Goal: Information Seeking & Learning: Find specific page/section

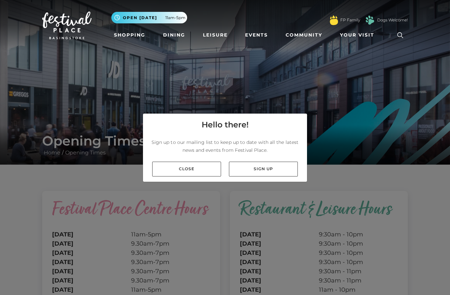
click at [192, 177] on link "Close" at bounding box center [186, 169] width 69 height 15
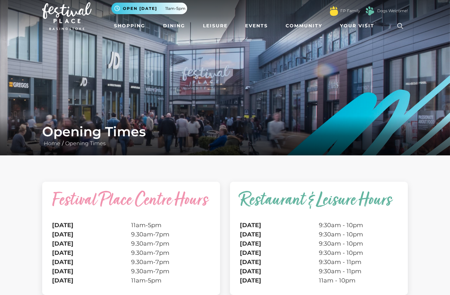
scroll to position [9, 0]
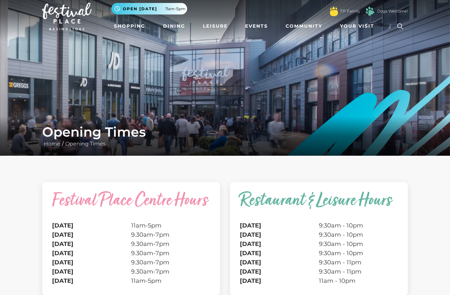
click at [129, 26] on link "Shopping" at bounding box center [129, 26] width 37 height 12
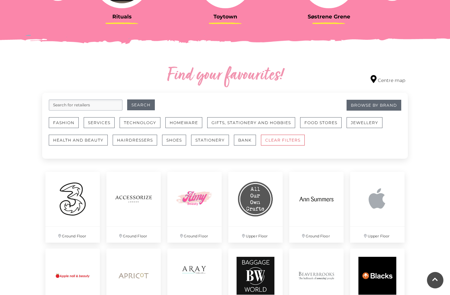
scroll to position [322, 0]
click at [90, 110] on input "search" at bounding box center [86, 105] width 74 height 11
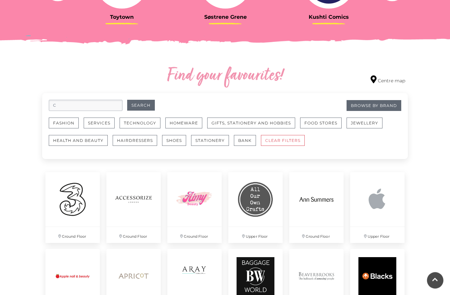
scroll to position [322, 0]
type input "Cafe"
click at [143, 107] on button "Search" at bounding box center [141, 105] width 28 height 11
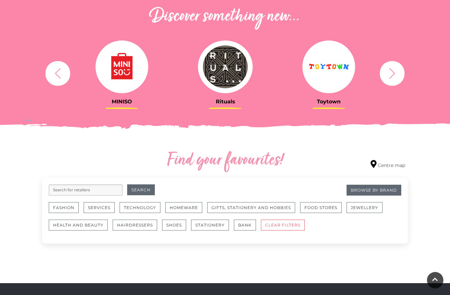
scroll to position [237, 0]
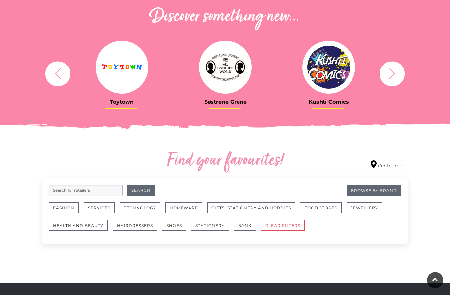
click at [320, 208] on button "Food Stores" at bounding box center [321, 208] width 42 height 11
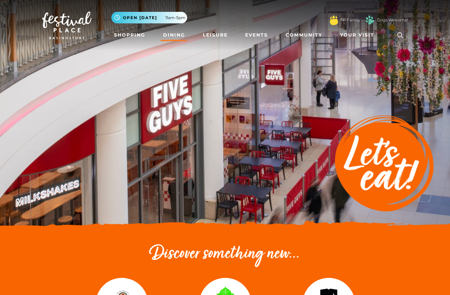
click at [399, 34] on icon at bounding box center [400, 35] width 10 height 10
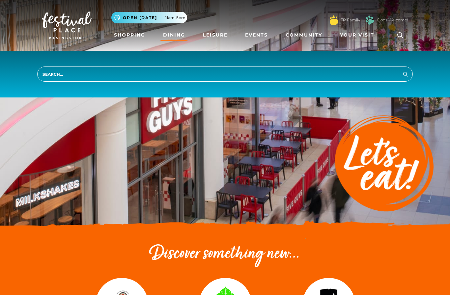
click at [102, 78] on input "search" at bounding box center [225, 74] width 376 height 15
type input "Nero"
click at [406, 74] on button "Search" at bounding box center [406, 74] width 8 height 8
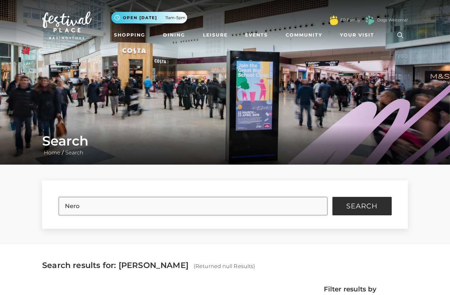
click at [93, 214] on input "Nero" at bounding box center [193, 206] width 269 height 18
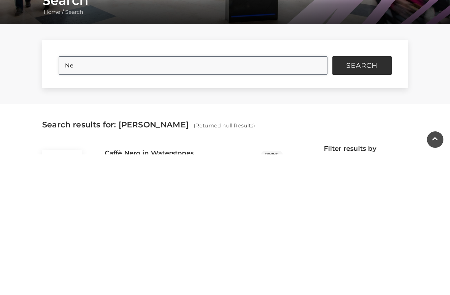
type input "N"
type input "Waterstones"
click at [368, 203] on span "Search" at bounding box center [361, 206] width 31 height 7
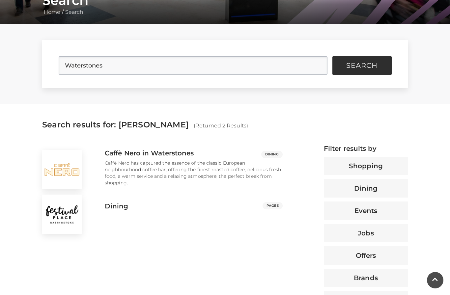
click at [177, 167] on p "Caffè Nero has captured the essence of the classic European neighbourhood coffe…" at bounding box center [194, 173] width 178 height 26
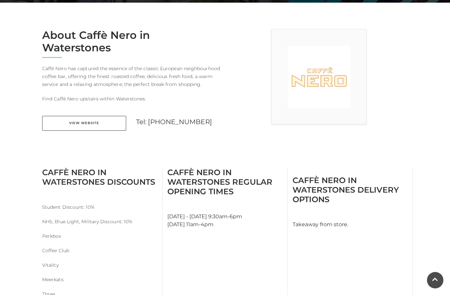
scroll to position [158, 0]
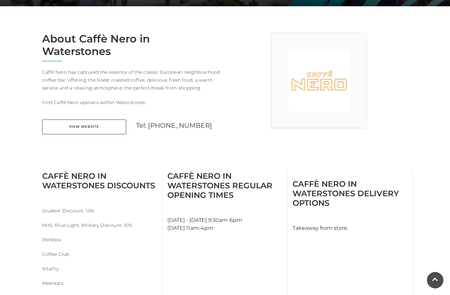
click at [66, 124] on link "View Website" at bounding box center [84, 127] width 84 height 15
